Goal: Information Seeking & Learning: Learn about a topic

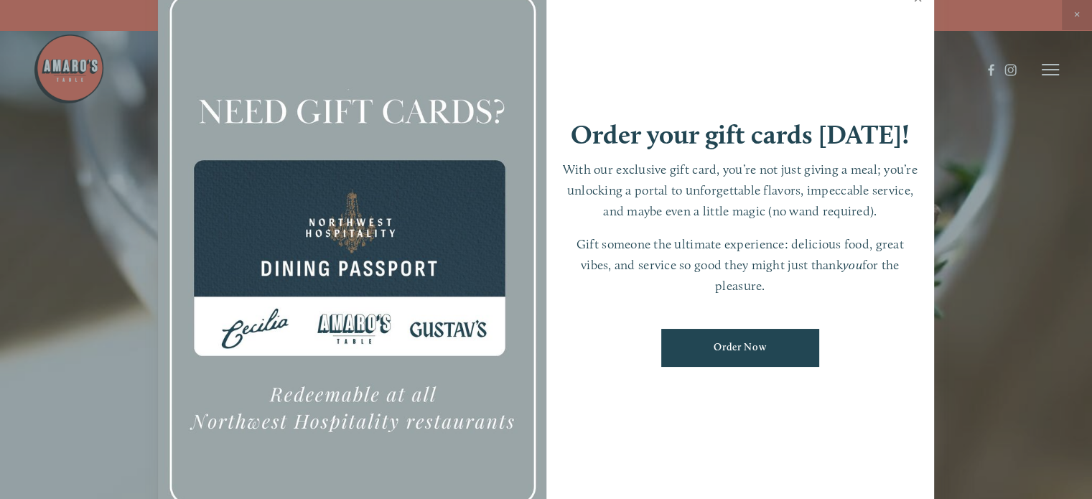
click at [913, 19] on link "Close" at bounding box center [918, 0] width 28 height 40
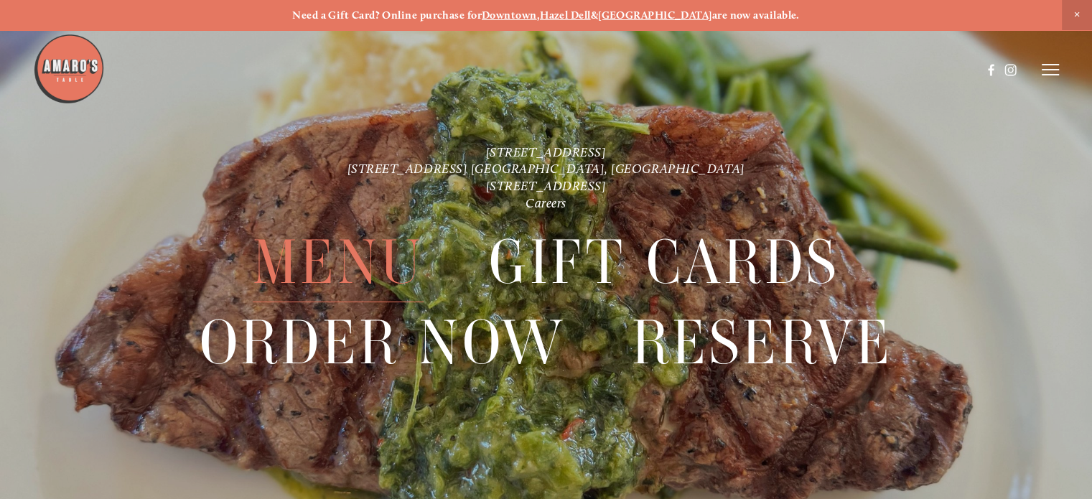
click at [373, 263] on span "Menu" at bounding box center [338, 263] width 171 height 80
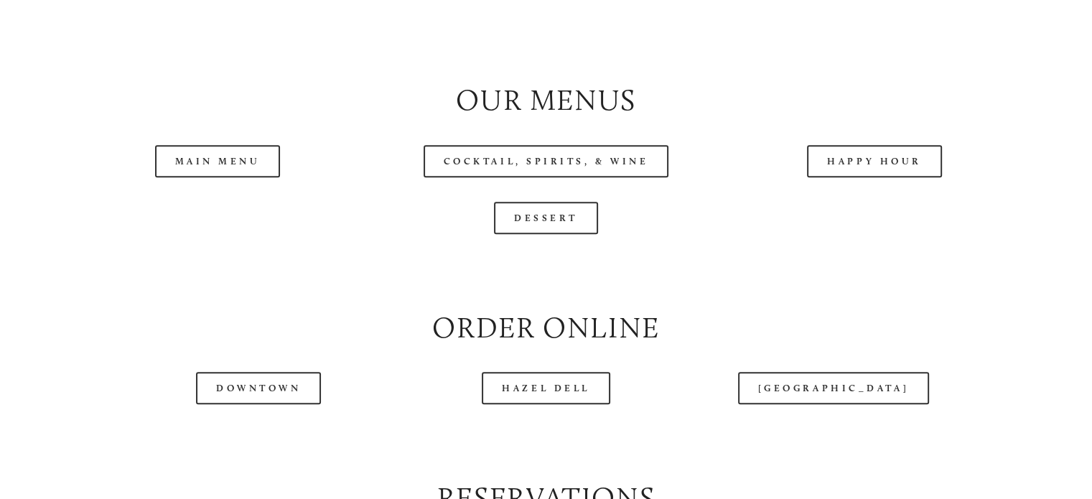
scroll to position [1446, 0]
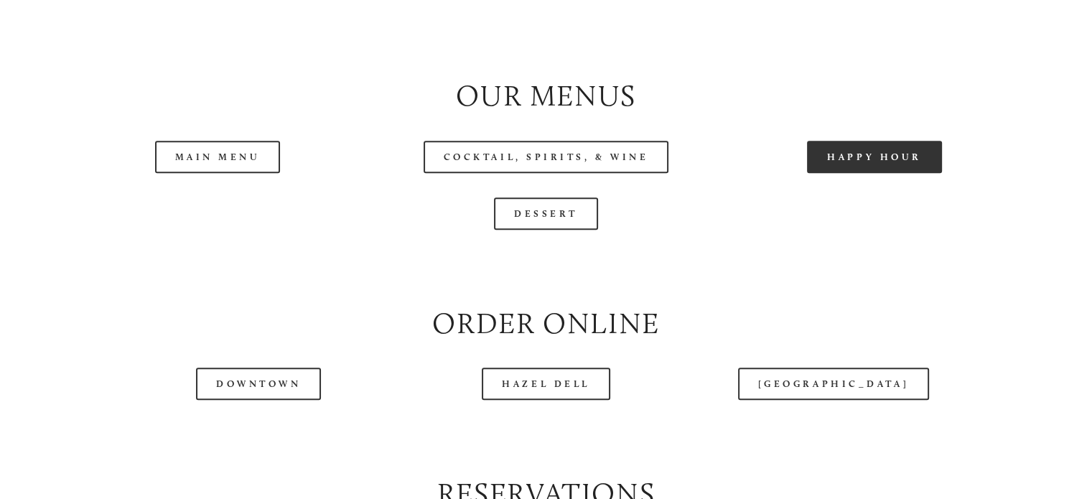
click at [865, 173] on link "Happy Hour" at bounding box center [874, 157] width 135 height 32
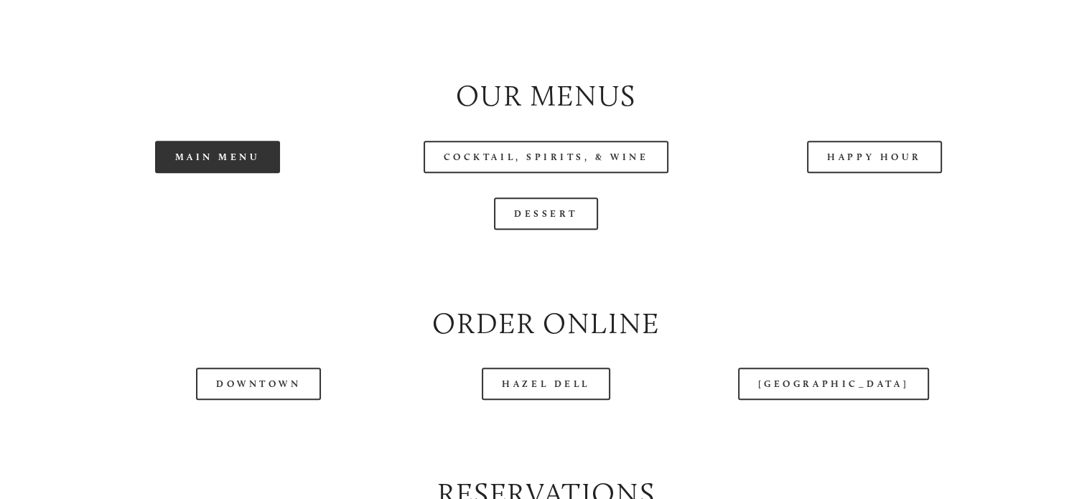
click at [205, 173] on link "Main Menu" at bounding box center [218, 157] width 126 height 32
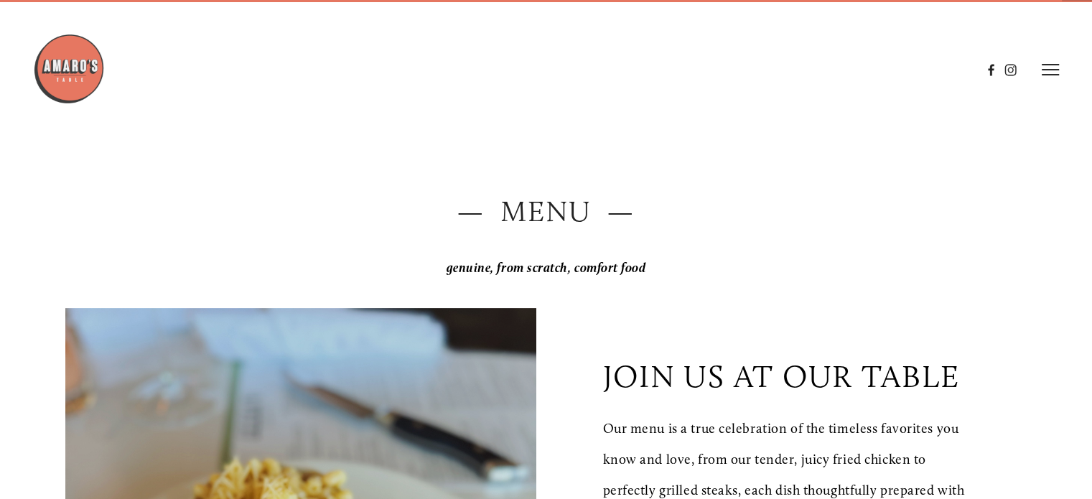
scroll to position [0, 0]
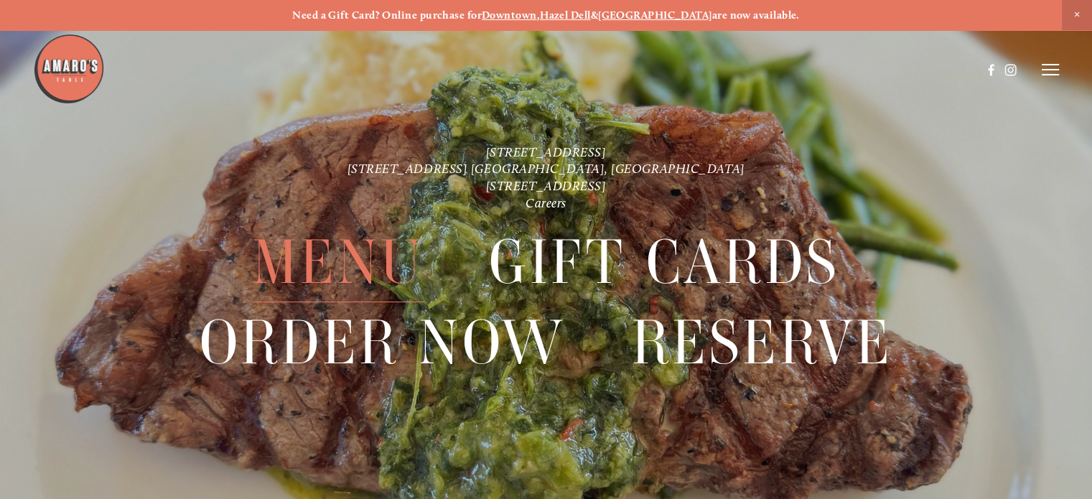
click at [324, 256] on span "Menu" at bounding box center [338, 263] width 171 height 80
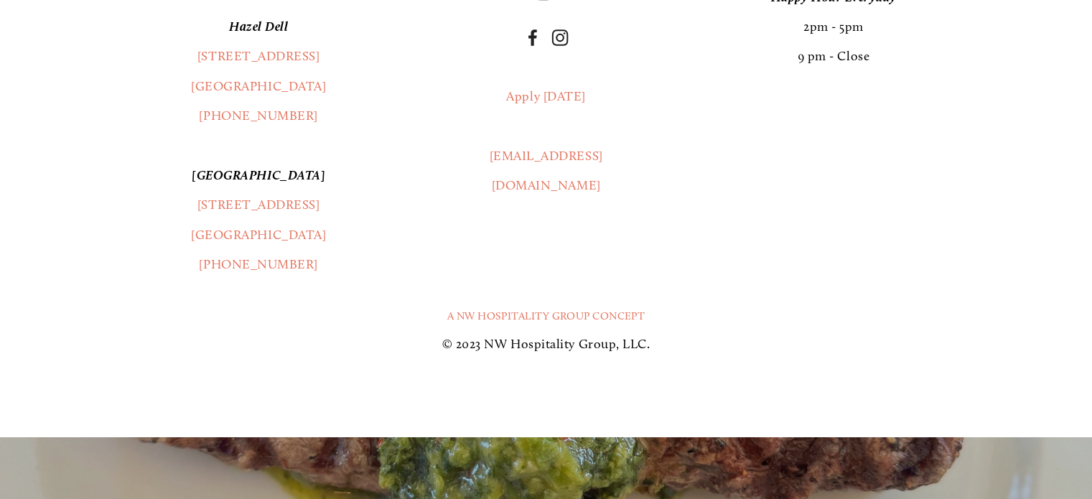
scroll to position [2791, 0]
